Goal: Information Seeking & Learning: Check status

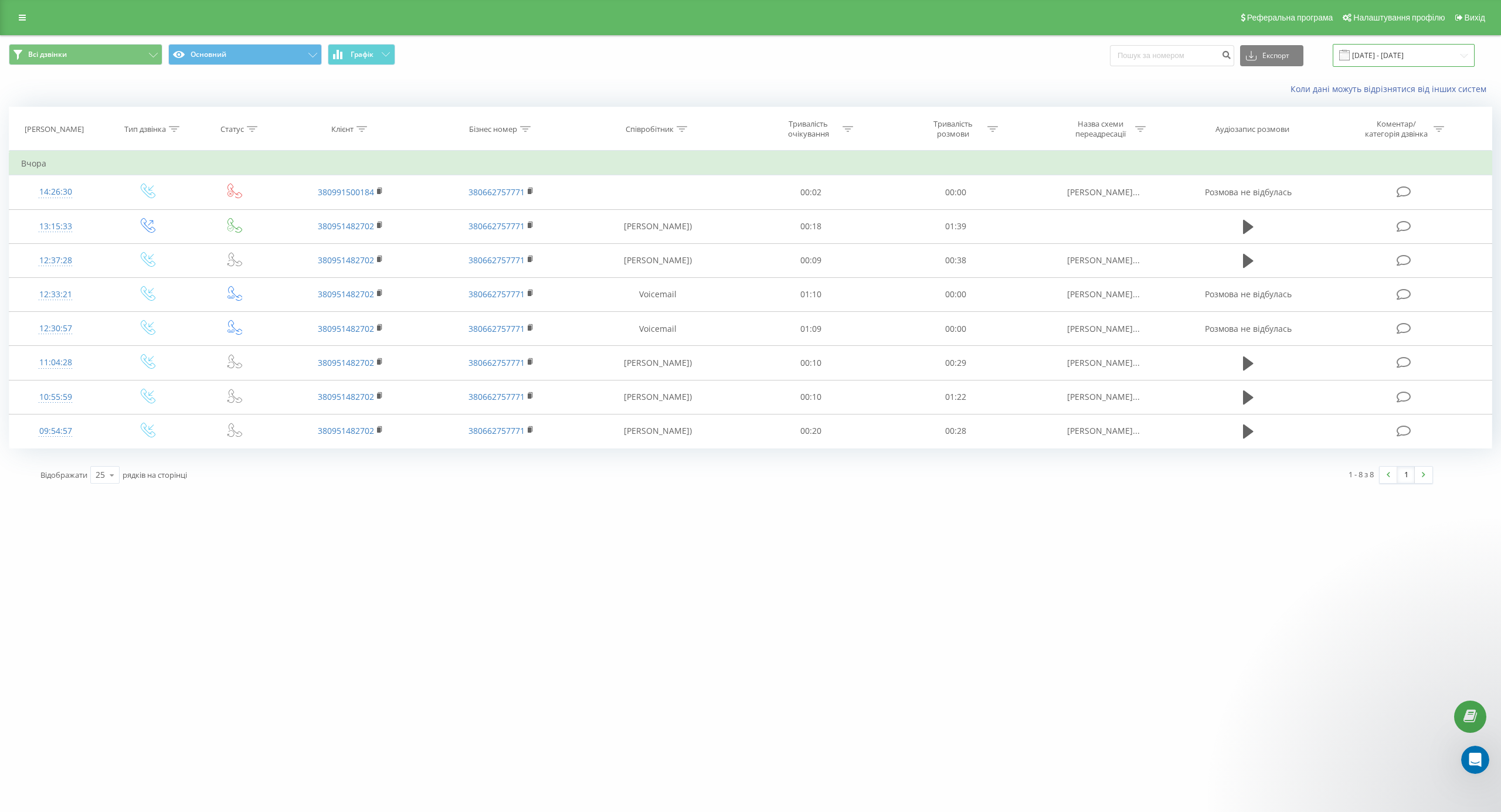
click at [1434, 51] on input "20.08.2025 - 20.08.2025" at bounding box center [1403, 55] width 142 height 23
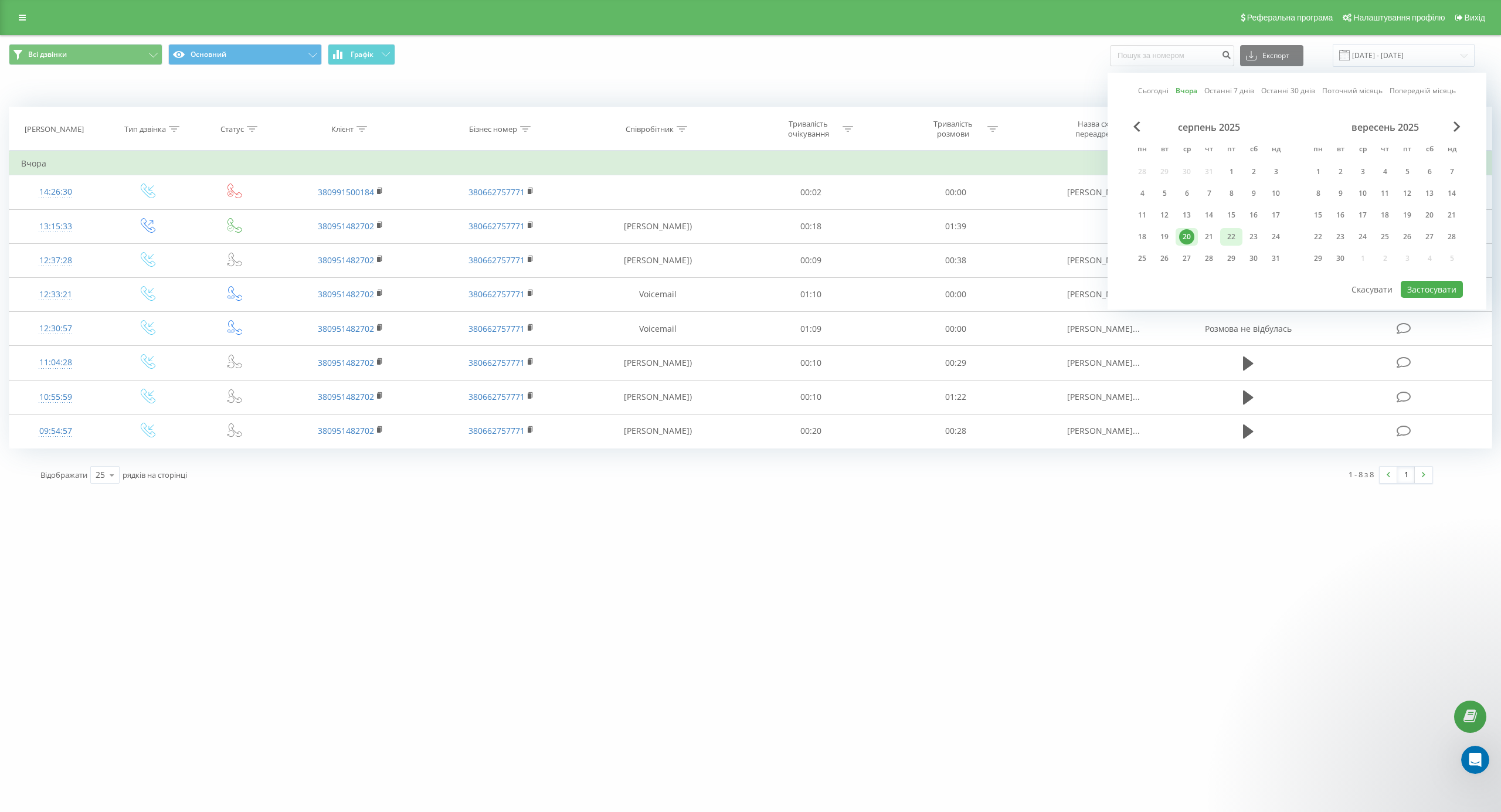
click at [1235, 236] on div "22" at bounding box center [1231, 236] width 15 height 15
click at [1422, 284] on button "Застосувати" at bounding box center [1431, 290] width 62 height 17
type input "22.08.2025 - 22.08.2025"
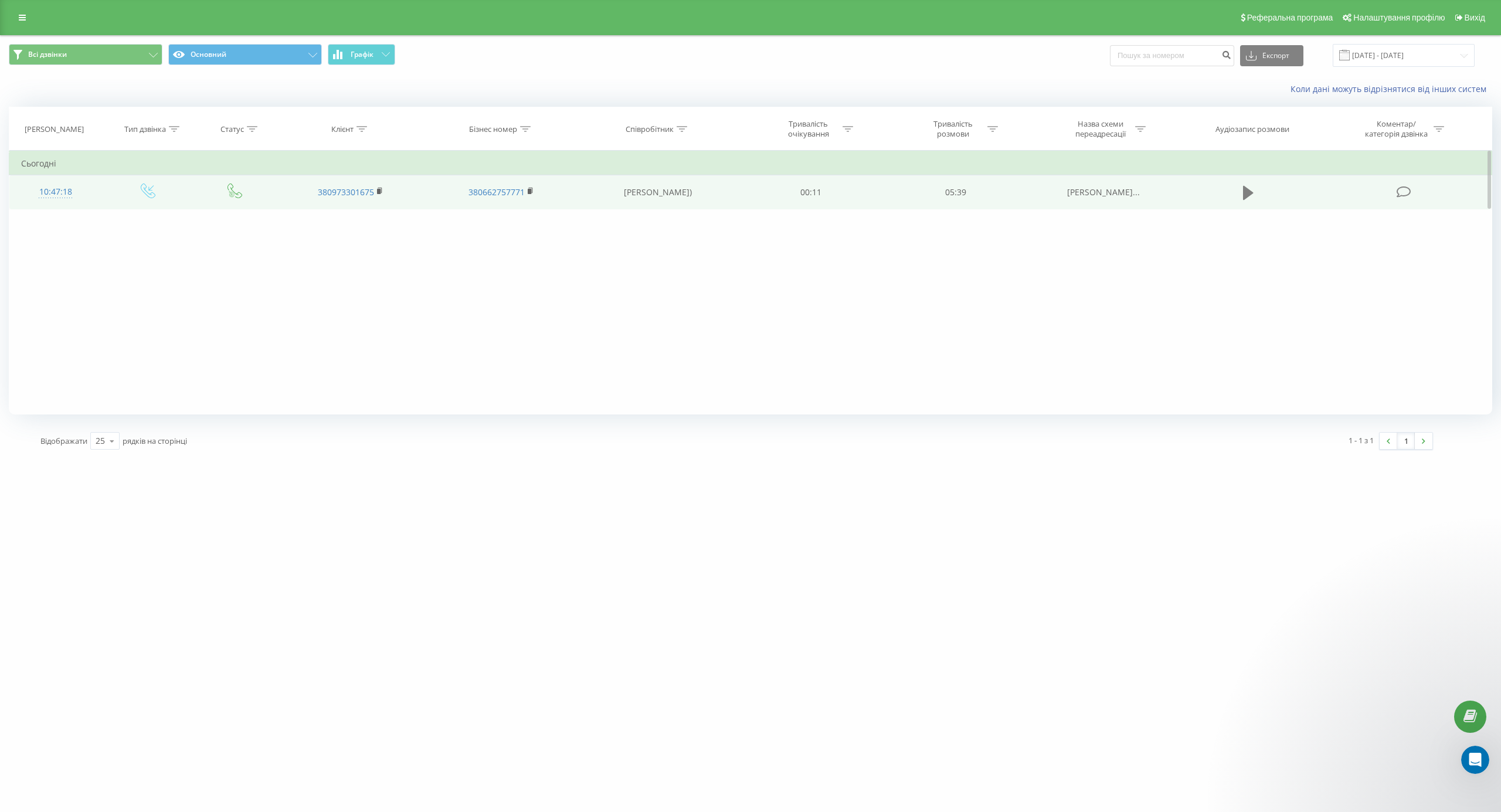
click at [1243, 191] on icon at bounding box center [1247, 192] width 10 height 16
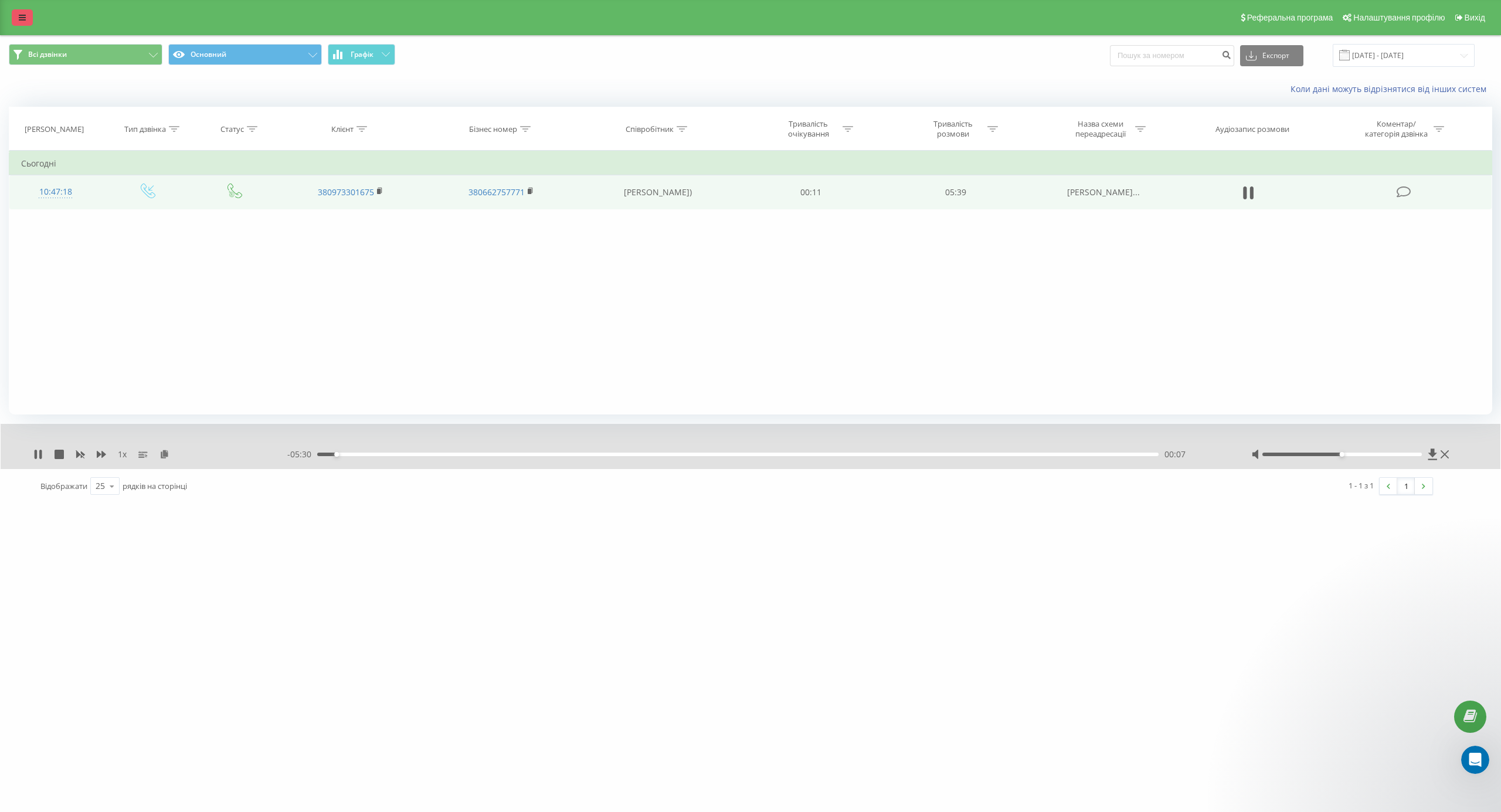
click at [24, 21] on icon at bounding box center [22, 17] width 7 height 9
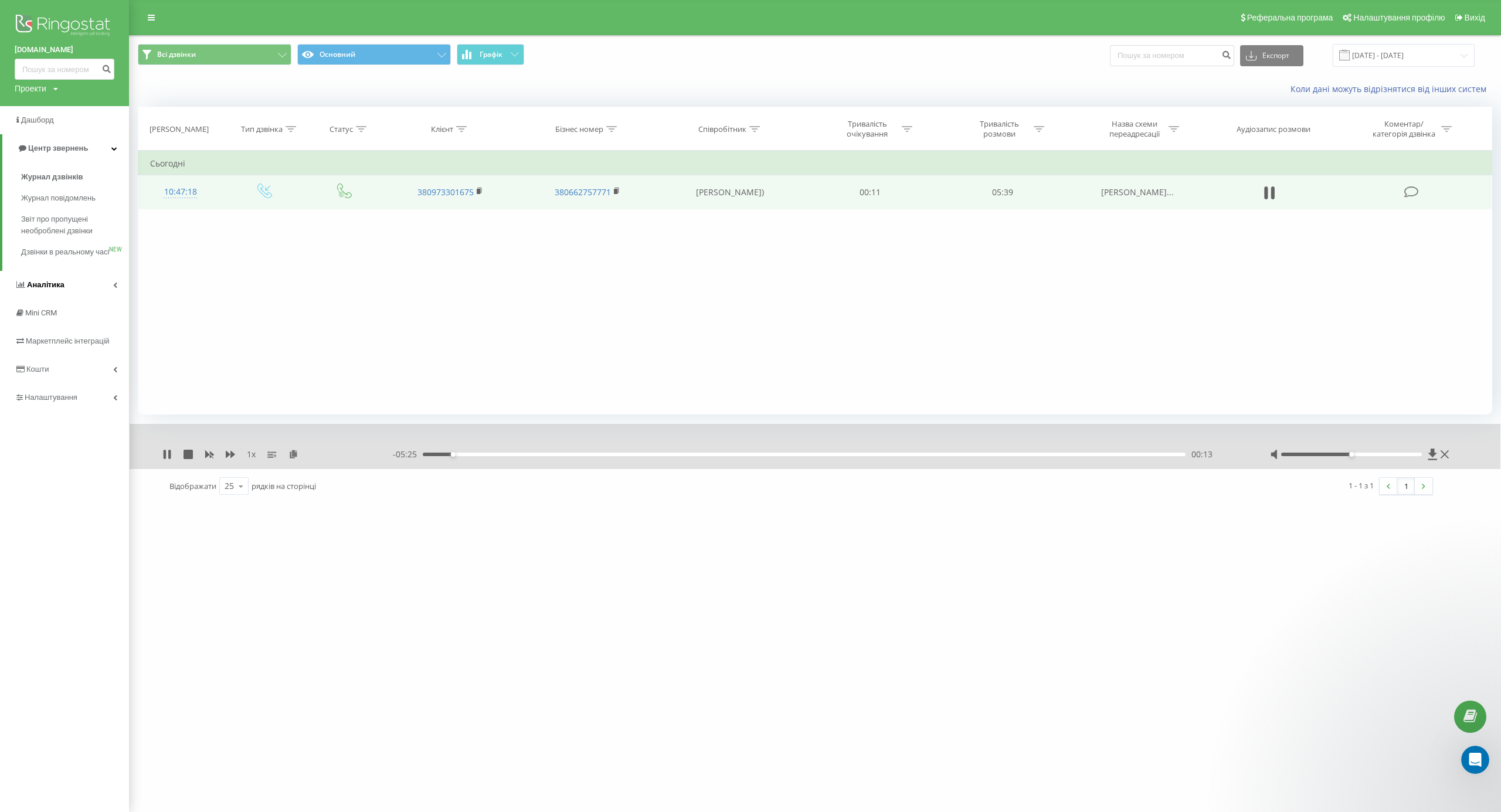
click at [47, 289] on span "Аналiтика" at bounding box center [45, 284] width 37 height 9
click at [33, 174] on span "Аналiтика" at bounding box center [48, 176] width 37 height 9
click at [33, 174] on span "Аналiтика" at bounding box center [45, 176] width 37 height 9
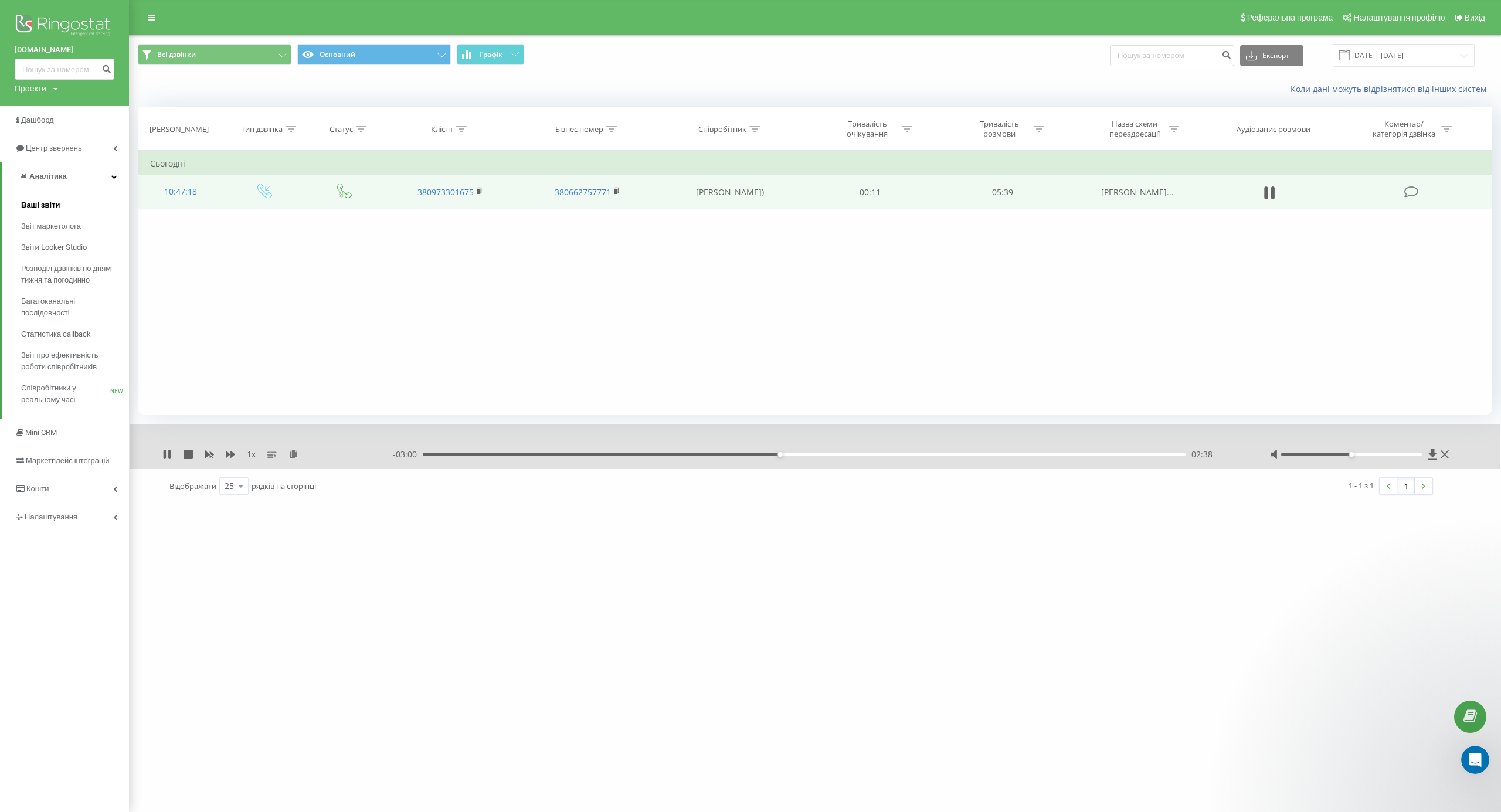
click at [47, 204] on span "Ваші звіти" at bounding box center [40, 205] width 39 height 11
click at [59, 225] on span "Звіт маркетолога" at bounding box center [53, 226] width 65 height 11
click at [44, 174] on span "Аналiтика" at bounding box center [48, 176] width 37 height 9
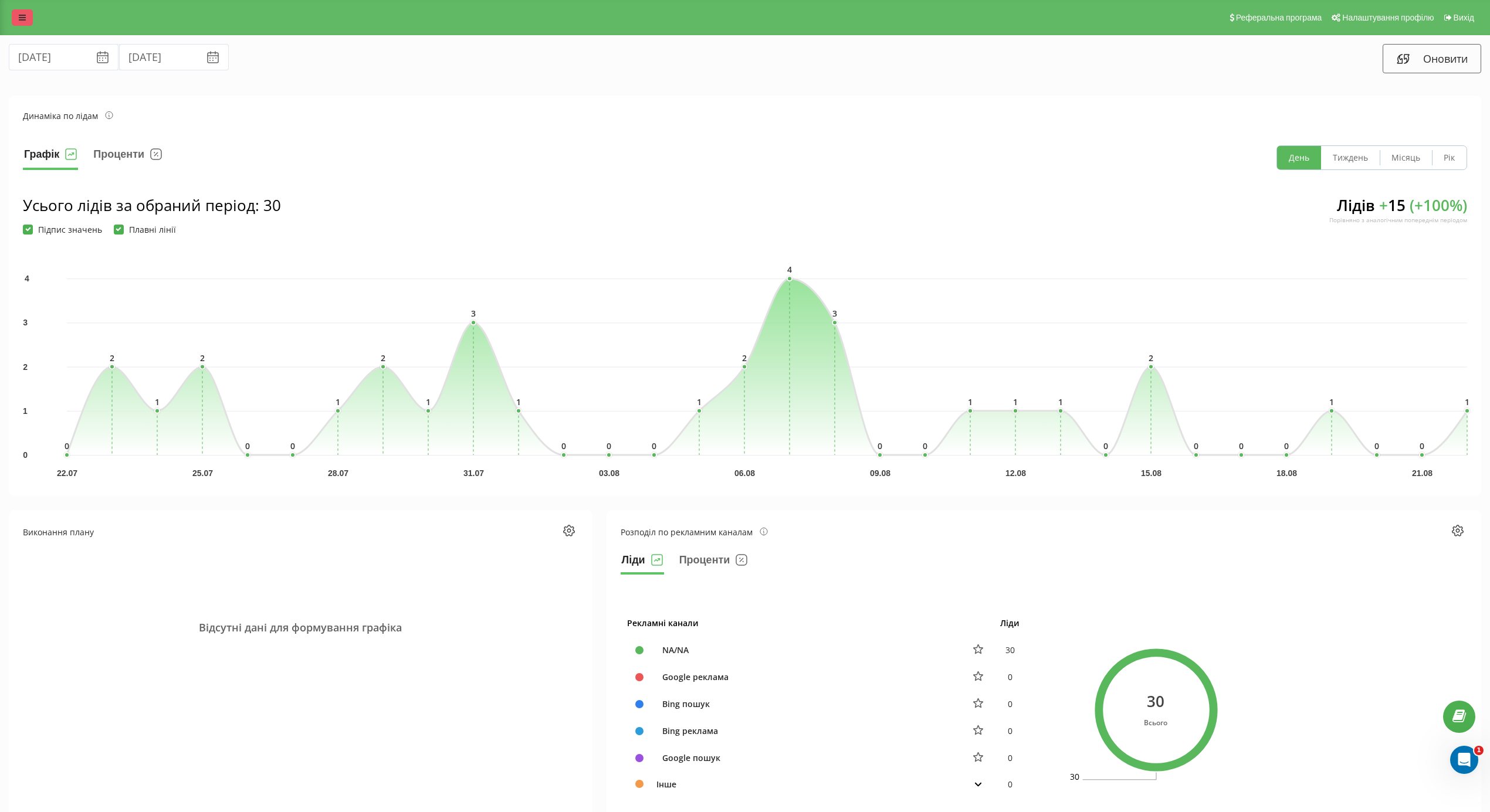
click at [19, 11] on link at bounding box center [22, 17] width 21 height 16
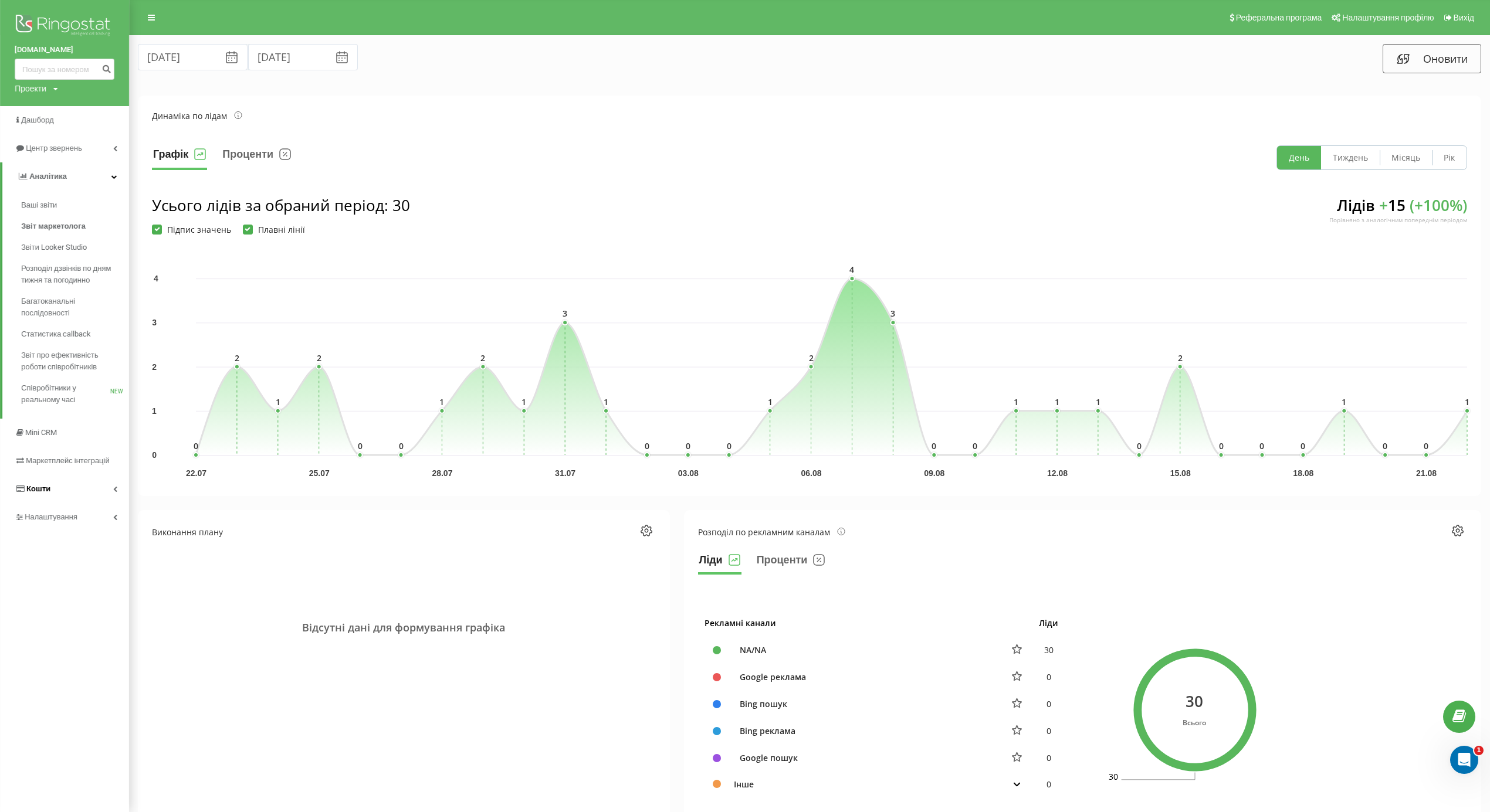
click at [39, 490] on span "Кошти" at bounding box center [38, 488] width 24 height 9
click at [37, 282] on link "Історія транзакцій" at bounding box center [75, 290] width 108 height 21
click at [36, 263] on span "Кошти" at bounding box center [40, 260] width 24 height 9
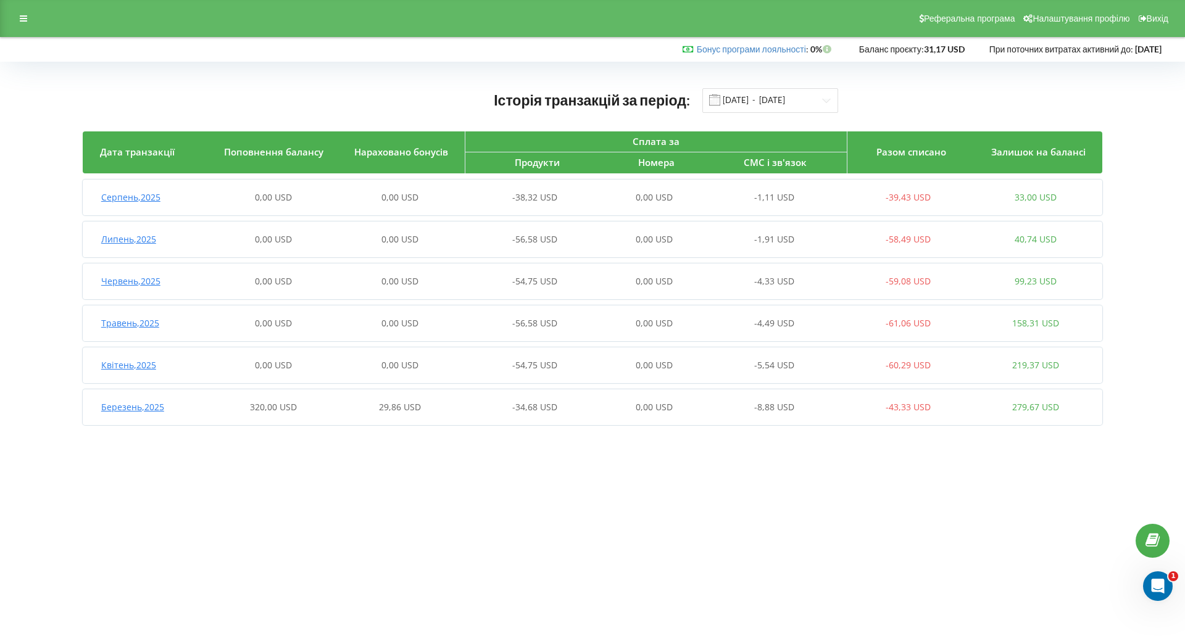
drag, startPoint x: 0, startPoint y: 0, endPoint x: 496, endPoint y: 515, distance: 715.4
click at [497, 517] on body "Реферальна програма Налаштування профілю Вихід Бонус програми лояльності : Бону…" at bounding box center [592, 320] width 1185 height 641
